Goal: Task Accomplishment & Management: Complete application form

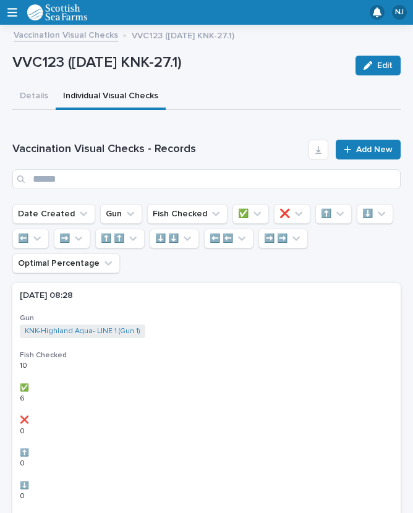
click at [33, 95] on button "Details" at bounding box center [33, 97] width 43 height 26
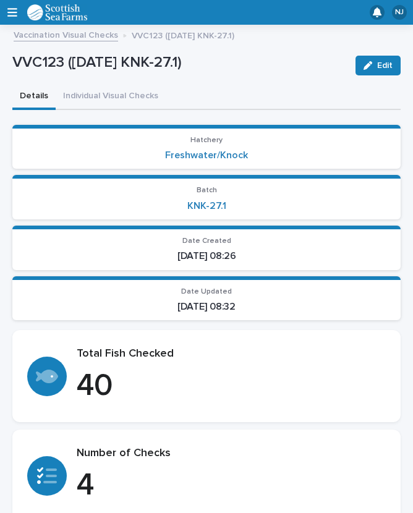
click at [378, 67] on span "Edit" at bounding box center [384, 65] width 15 height 9
click at [90, 34] on link "Vaccination Visual Checks" at bounding box center [66, 34] width 105 height 14
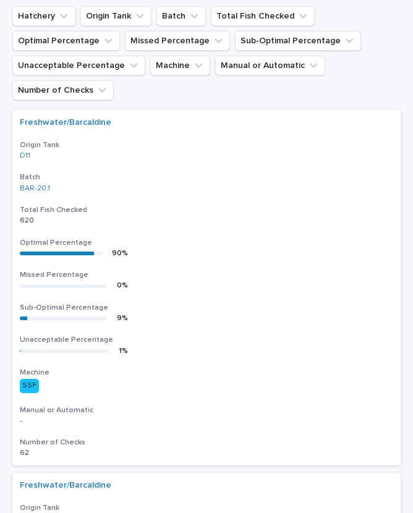
scroll to position [147, 0]
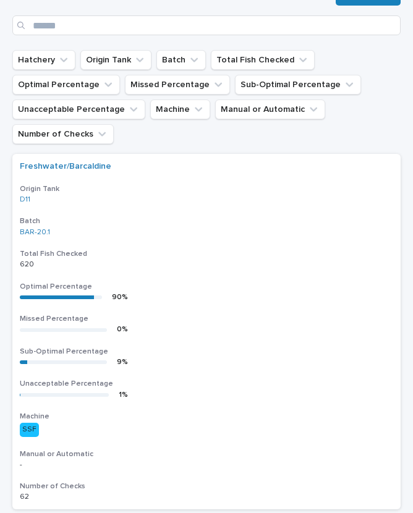
click at [178, 62] on button "Batch" at bounding box center [180, 60] width 49 height 20
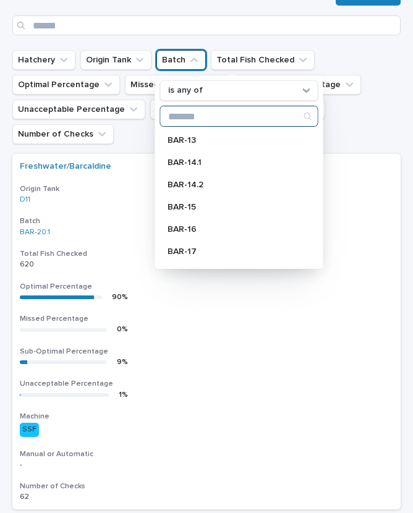
click at [226, 114] on input "Search" at bounding box center [239, 116] width 157 height 20
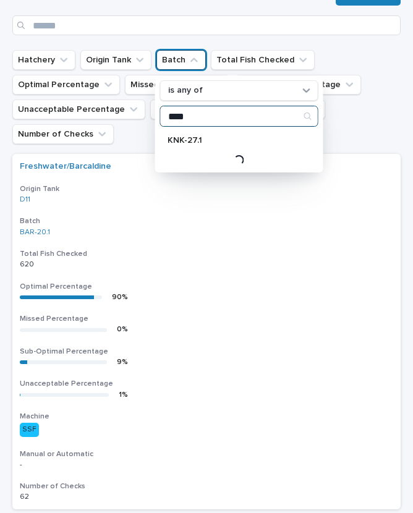
type input "****"
click at [217, 140] on p "KNK-27.1" at bounding box center [233, 140] width 131 height 9
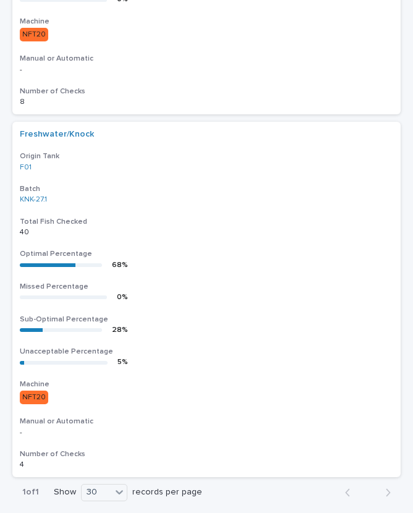
scroll to position [1297, 0]
click at [82, 294] on div "0 %" at bounding box center [74, 298] width 108 height 9
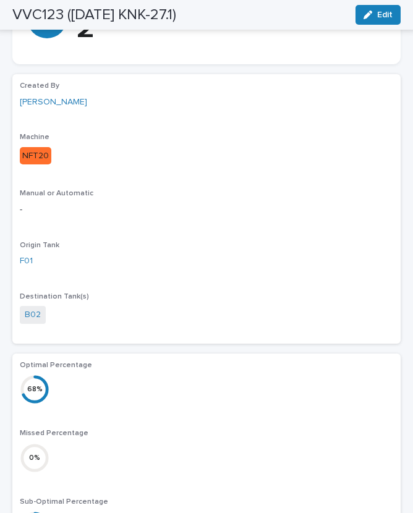
scroll to position [845, 0]
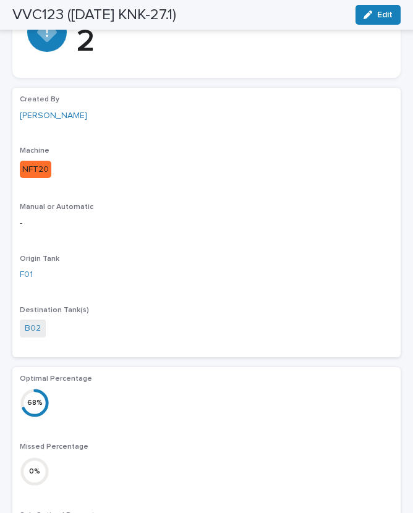
click at [383, 17] on span "Edit" at bounding box center [384, 15] width 15 height 9
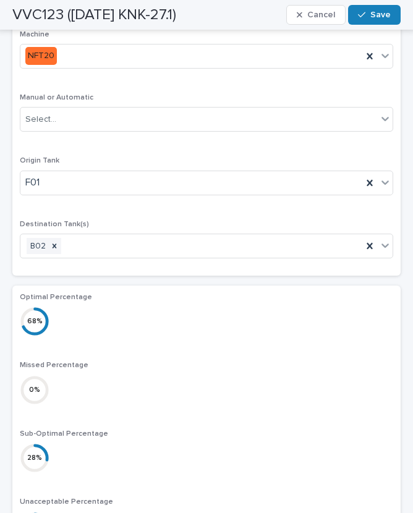
scroll to position [981, 0]
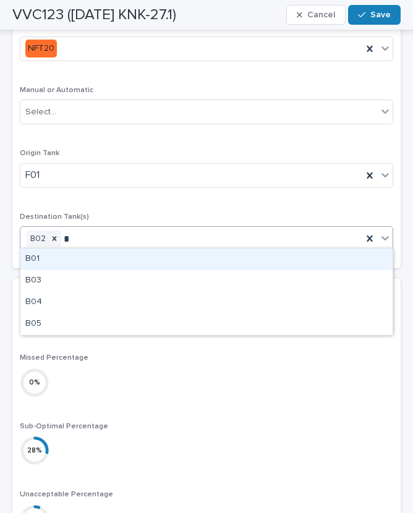
click at [80, 255] on div "B01" at bounding box center [206, 260] width 372 height 22
type input "*"
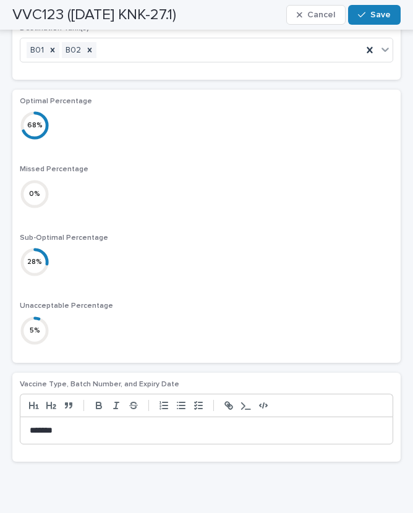
scroll to position [1169, 0]
click at [379, 16] on span "Save" at bounding box center [381, 15] width 20 height 9
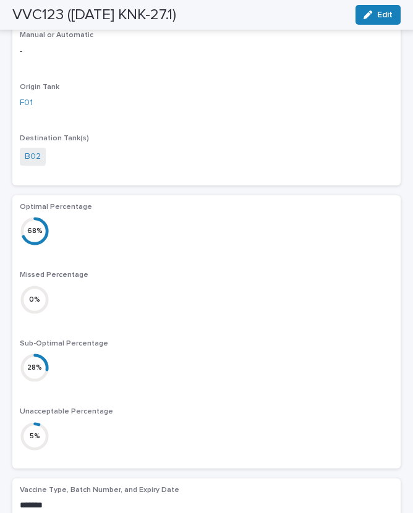
scroll to position [1044, 0]
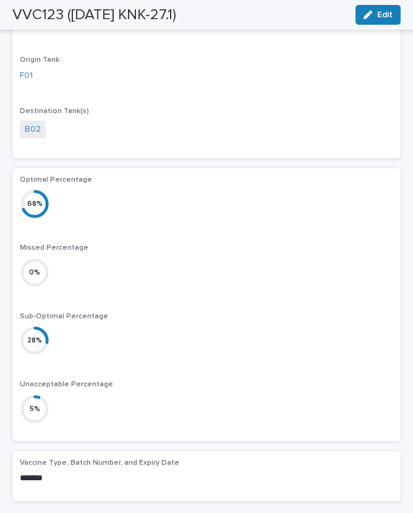
click at [72, 333] on div "28 %" at bounding box center [207, 341] width 374 height 30
click at [122, 312] on p "Sub-Optimal Percentage" at bounding box center [207, 316] width 374 height 9
click at [45, 272] on div "0 %" at bounding box center [35, 272] width 30 height 13
click at [49, 291] on div "Missed Percentage 0 %" at bounding box center [207, 270] width 374 height 53
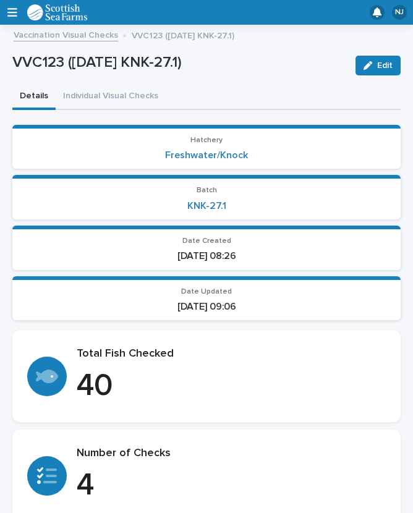
scroll to position [0, 0]
click at [132, 88] on button "Individual Visual Checks" at bounding box center [111, 97] width 110 height 26
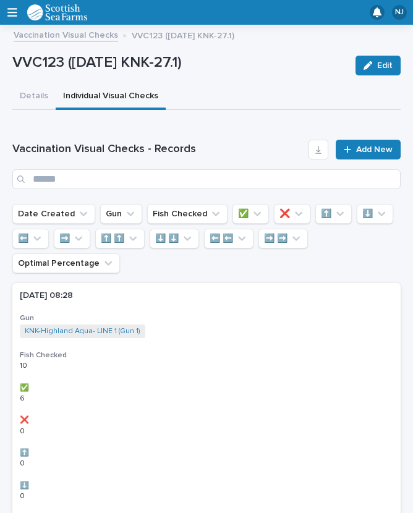
click at [366, 142] on link "Add New" at bounding box center [368, 150] width 65 height 20
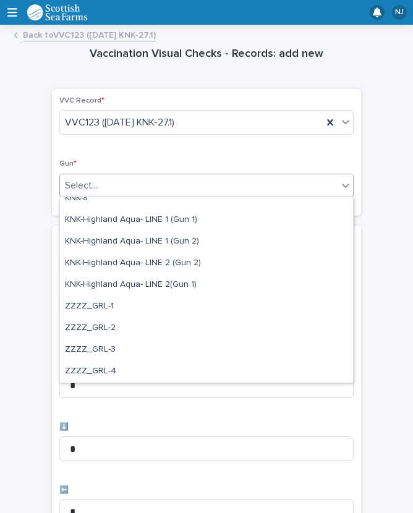
scroll to position [377, 0]
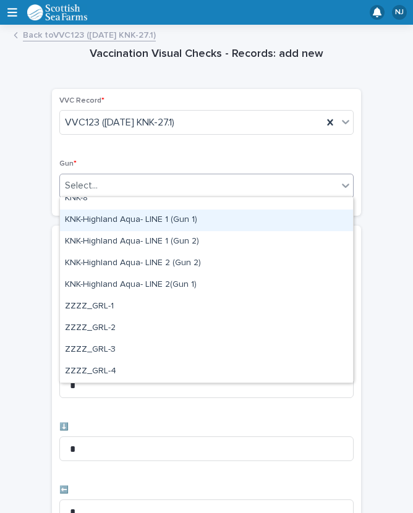
click at [165, 215] on div "KNK-Highland Aqua- LINE 1 (Gun 1)" at bounding box center [206, 221] width 293 height 22
